Goal: Information Seeking & Learning: Learn about a topic

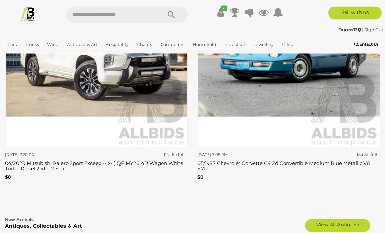
scroll to position [2091, 0]
click at [334, 221] on link "View All Antiques" at bounding box center [337, 224] width 65 height 13
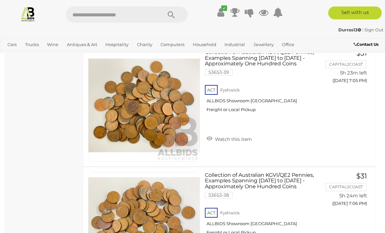
scroll to position [3986, 0]
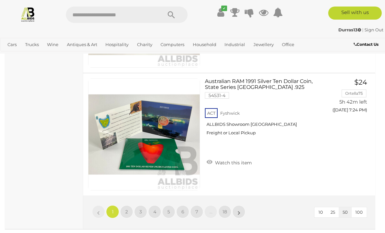
click at [128, 214] on link "2" at bounding box center [126, 211] width 13 height 13
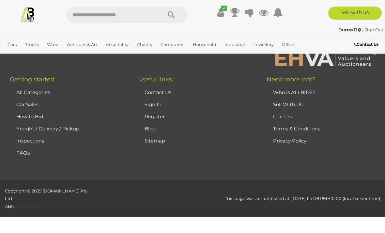
scroll to position [160, 0]
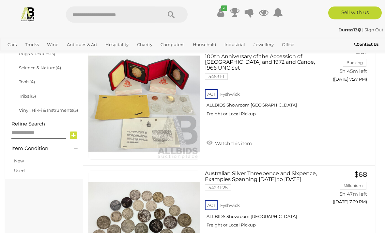
scroll to position [507, 0]
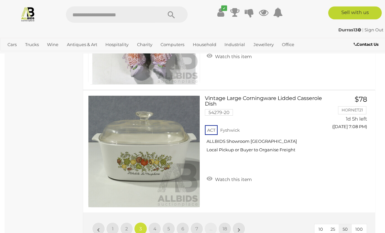
scroll to position [6153, 0]
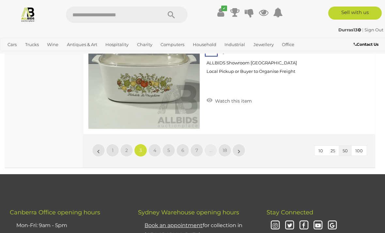
click at [241, 143] on link "»" at bounding box center [238, 149] width 13 height 13
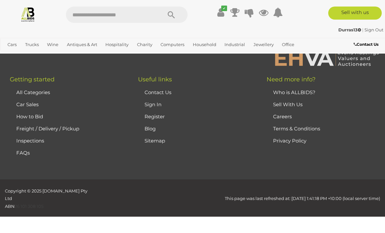
scroll to position [160, 0]
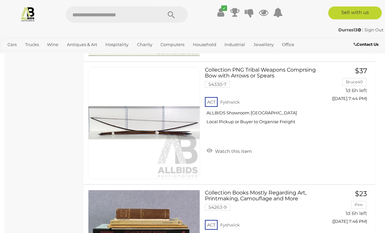
scroll to position [2250, 0]
click at [231, 147] on link "Watch this item" at bounding box center [229, 150] width 49 height 10
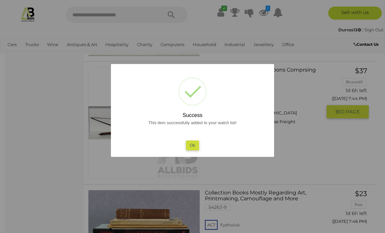
click at [192, 150] on button "Ok" at bounding box center [192, 144] width 13 height 9
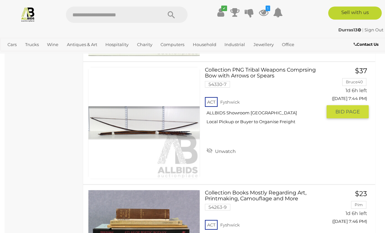
click at [158, 130] on img at bounding box center [143, 122] width 111 height 111
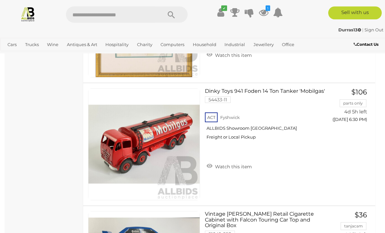
scroll to position [5418, 0]
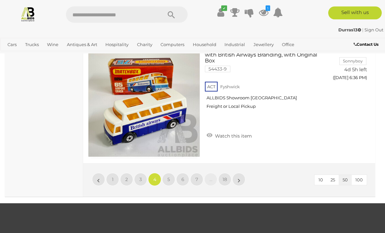
click at [241, 177] on link "»" at bounding box center [238, 179] width 13 height 13
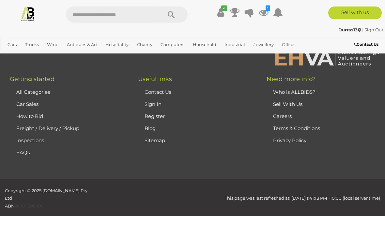
scroll to position [160, 0]
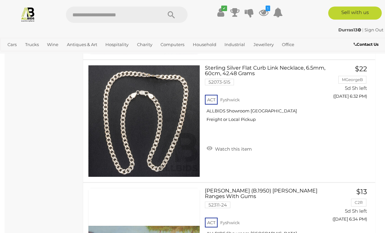
scroll to position [5809, 0]
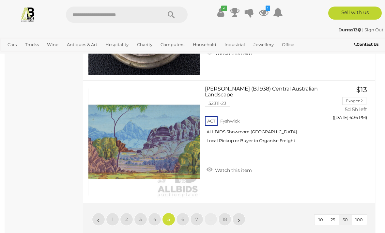
click at [241, 215] on link "»" at bounding box center [238, 218] width 13 height 13
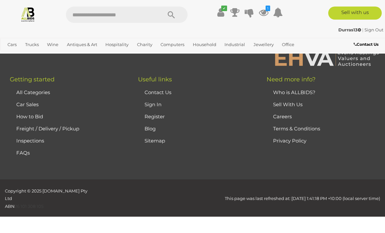
scroll to position [160, 0]
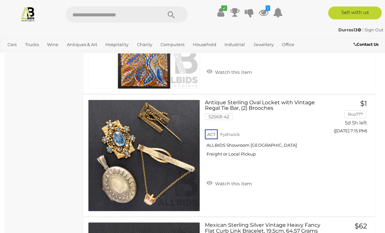
scroll to position [6018, 0]
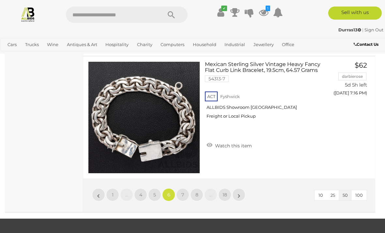
click at [241, 188] on link "»" at bounding box center [238, 194] width 13 height 13
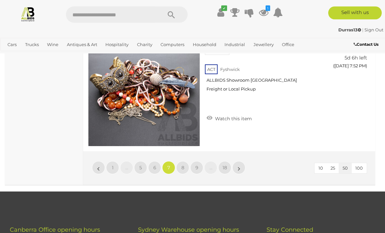
scroll to position [6214, 0]
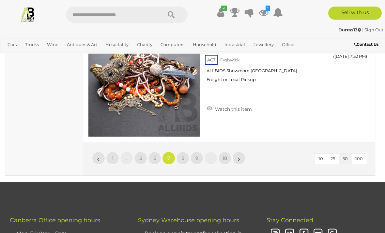
click at [244, 156] on link "»" at bounding box center [238, 157] width 13 height 13
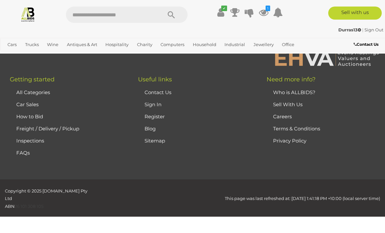
scroll to position [160, 0]
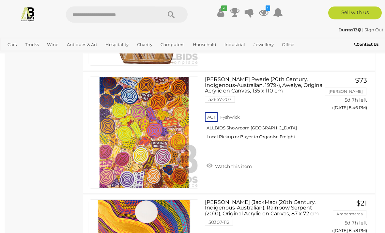
scroll to position [4202, 0]
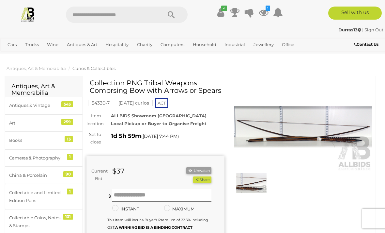
click at [250, 182] on img at bounding box center [251, 183] width 31 height 20
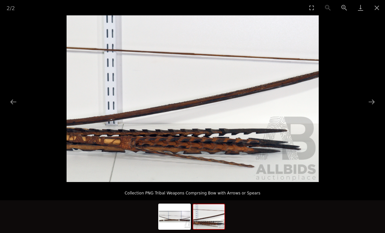
click at [377, 8] on button "Close gallery" at bounding box center [377, 7] width 16 height 15
